Goal: Check status: Check status

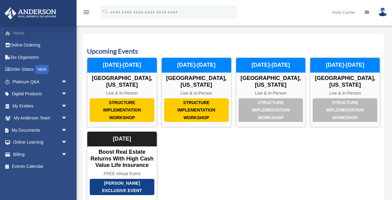
click at [27, 34] on link "Home" at bounding box center [40, 33] width 72 height 12
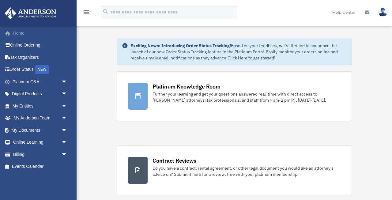
click at [21, 33] on link "Home" at bounding box center [40, 33] width 72 height 12
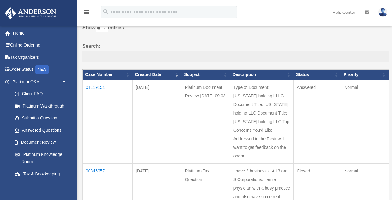
scroll to position [31, 0]
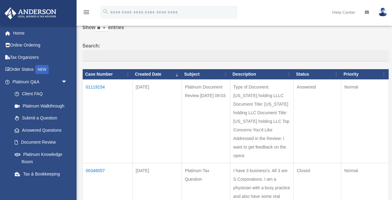
click at [97, 87] on td "01119154" at bounding box center [108, 121] width 50 height 84
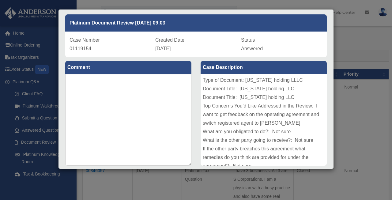
scroll to position [0, 0]
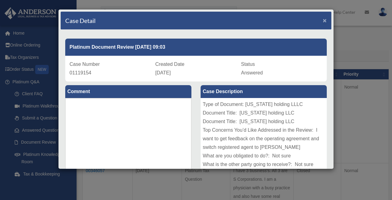
click at [325, 21] on span "×" at bounding box center [324, 20] width 4 height 7
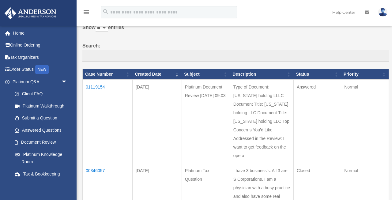
click at [94, 88] on td "01119154" at bounding box center [108, 121] width 50 height 84
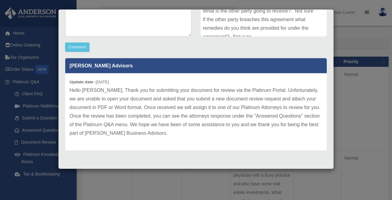
scroll to position [45, 0]
click at [348, 43] on div "Case Detail × Platinum Document Review 09/22/2025 09:03 Case Number 01119154 Cr…" at bounding box center [196, 100] width 392 height 200
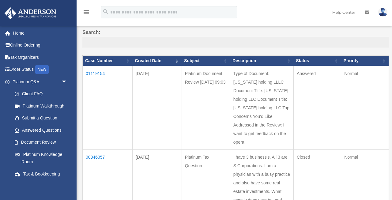
click at [91, 75] on td "01119154" at bounding box center [108, 108] width 50 height 84
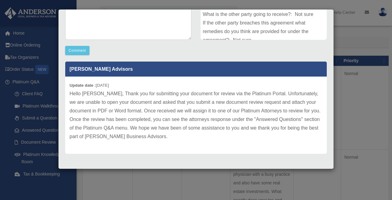
scroll to position [153, 0]
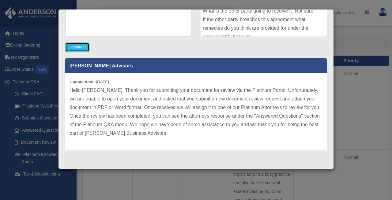
click at [82, 49] on button "Comment" at bounding box center [77, 47] width 24 height 9
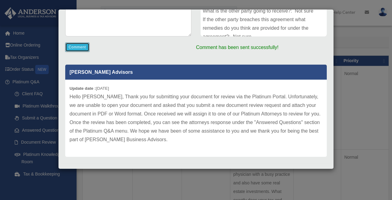
scroll to position [0, 0]
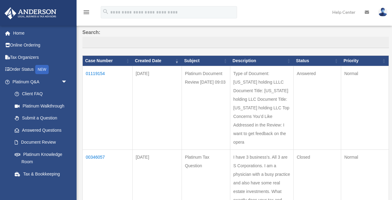
click at [99, 74] on td "01119154" at bounding box center [108, 108] width 50 height 84
click at [96, 75] on td "01119154" at bounding box center [108, 108] width 50 height 84
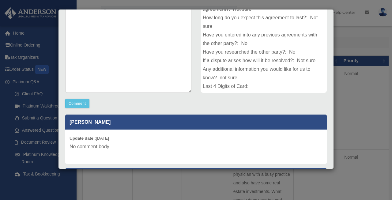
scroll to position [28, 0]
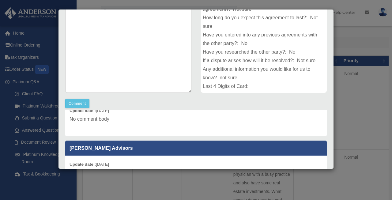
click at [174, 126] on div "Update date : 09-24-2025 No comment body" at bounding box center [195, 119] width 261 height 34
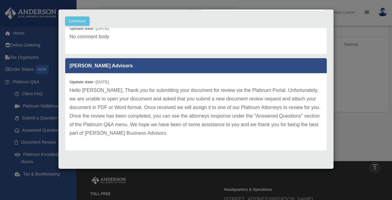
scroll to position [0, 0]
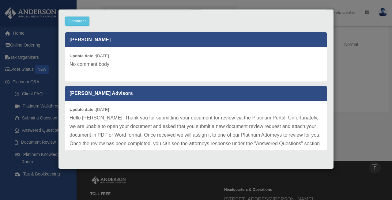
click at [337, 71] on div "Case Detail × Platinum Document Review 09/22/2025 09:03 Case Number 01119154 Cr…" at bounding box center [196, 100] width 392 height 200
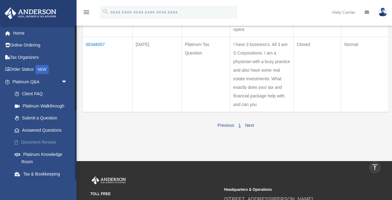
click at [38, 143] on link "Document Review" at bounding box center [43, 142] width 68 height 12
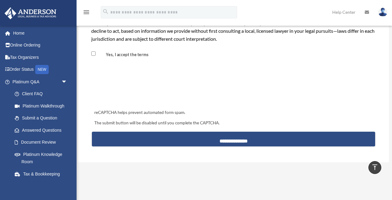
scroll to position [568, 0]
